Goal: Task Accomplishment & Management: Use online tool/utility

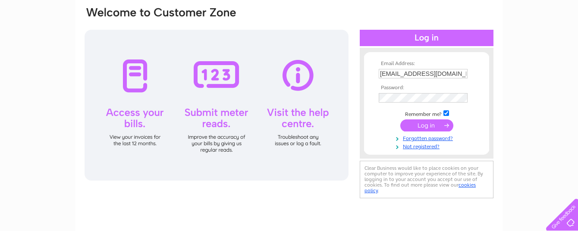
scroll to position [76, 0]
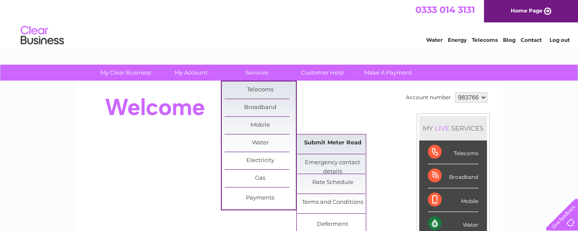
click at [334, 137] on link "Submit Meter Read" at bounding box center [332, 143] width 71 height 17
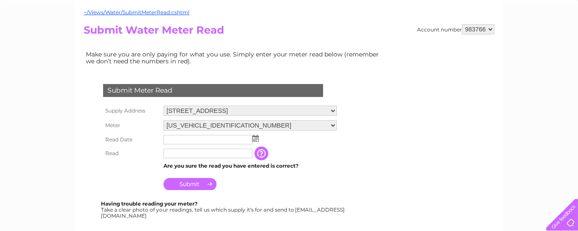
scroll to position [90, 0]
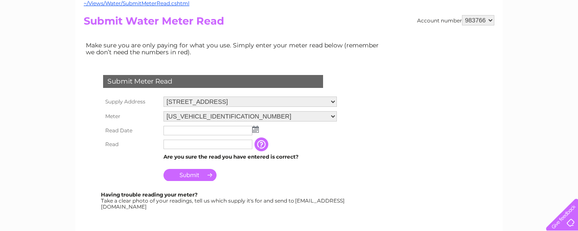
click at [255, 130] on img at bounding box center [255, 129] width 6 height 7
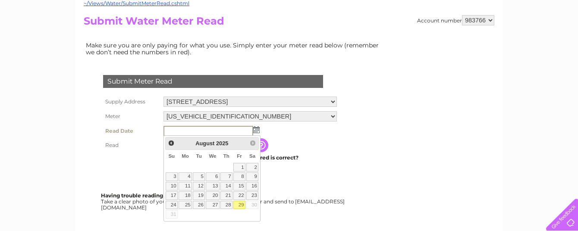
click at [239, 201] on link "29" at bounding box center [239, 205] width 12 height 9
type input "2025/08/29"
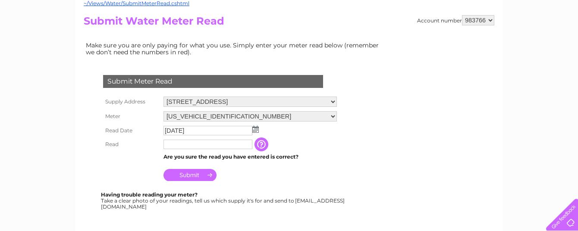
click at [165, 144] on input "text" at bounding box center [208, 144] width 89 height 9
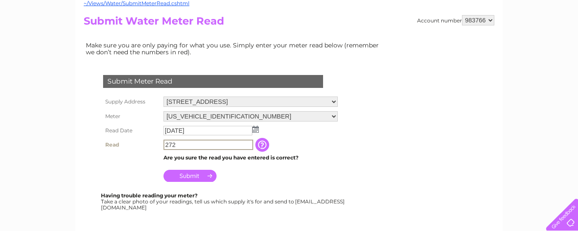
type input "272"
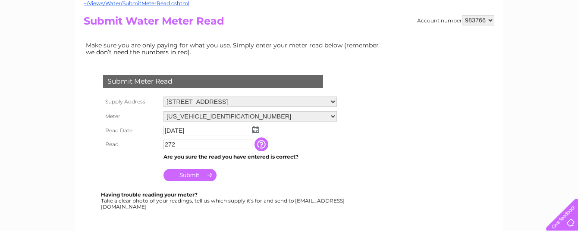
click at [188, 175] on input "Submit" at bounding box center [190, 175] width 53 height 12
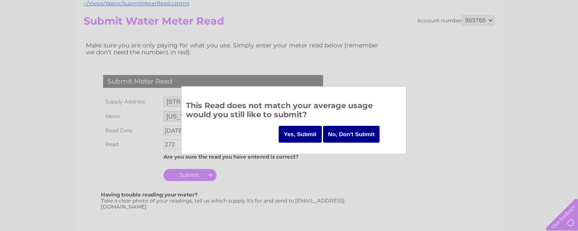
click at [293, 131] on input "Yes, Submit" at bounding box center [300, 134] width 43 height 17
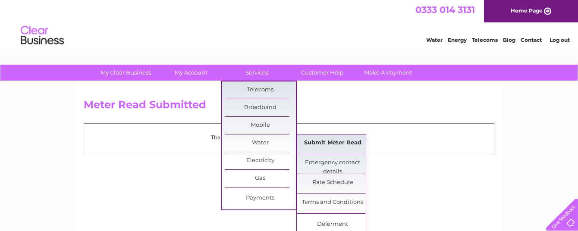
click at [324, 138] on link "Submit Meter Read" at bounding box center [332, 143] width 71 height 17
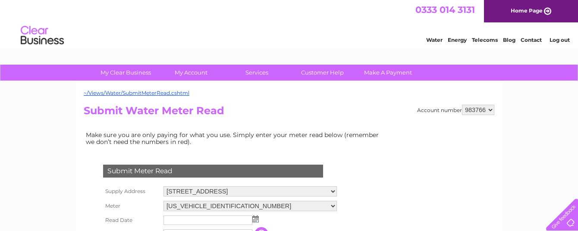
drag, startPoint x: 581, startPoint y: 118, endPoint x: 558, endPoint y: 8, distance: 112.9
